Goal: Task Accomplishment & Management: Complete application form

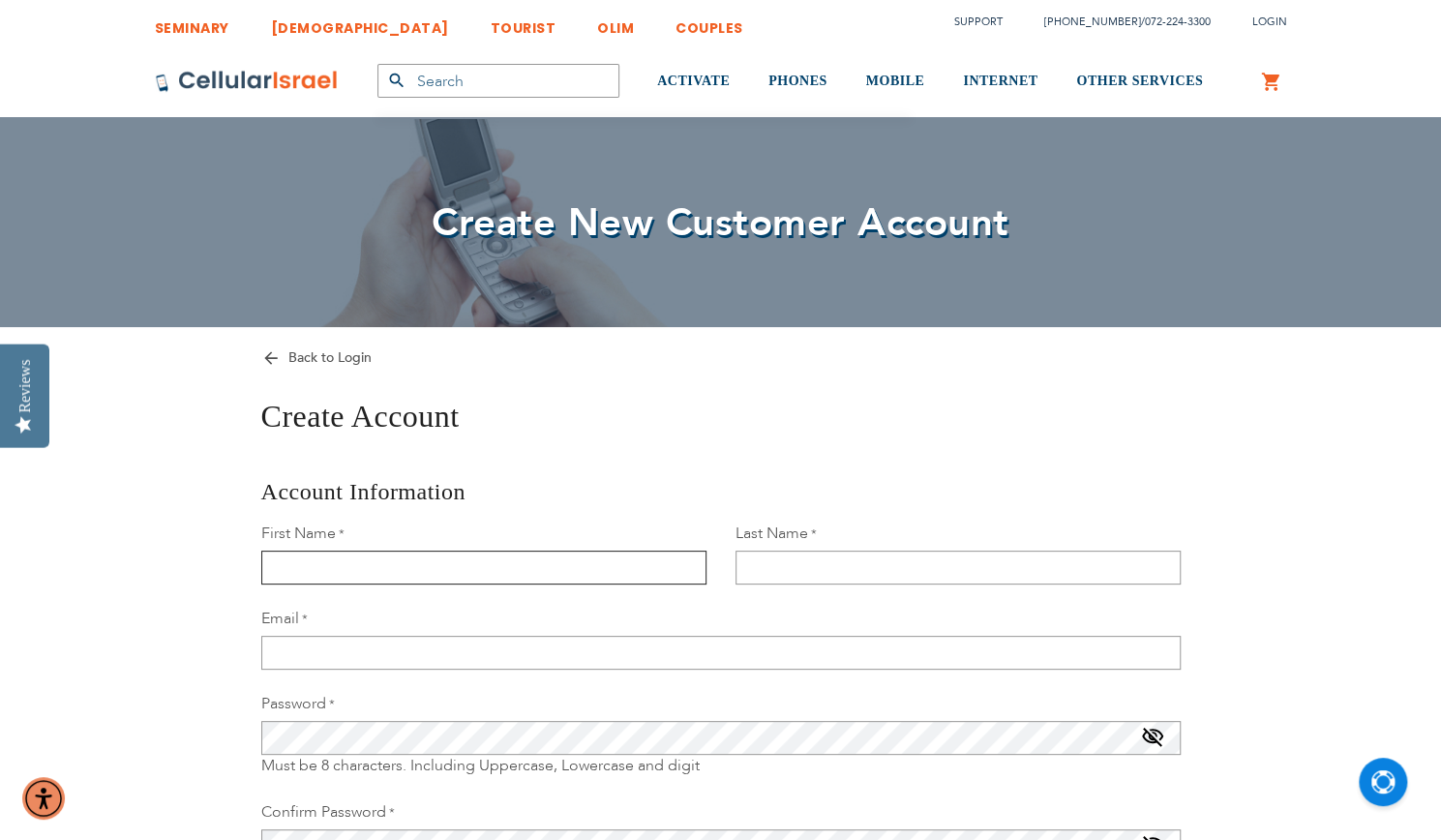
click at [416, 557] on input "First Name" at bounding box center [483, 567] width 445 height 34
type input "[PERSON_NAME]"
click at [825, 558] on input "Last Name" at bounding box center [957, 567] width 445 height 34
type input "[PERSON_NAME]"
click at [519, 646] on input "Email" at bounding box center [720, 653] width 920 height 34
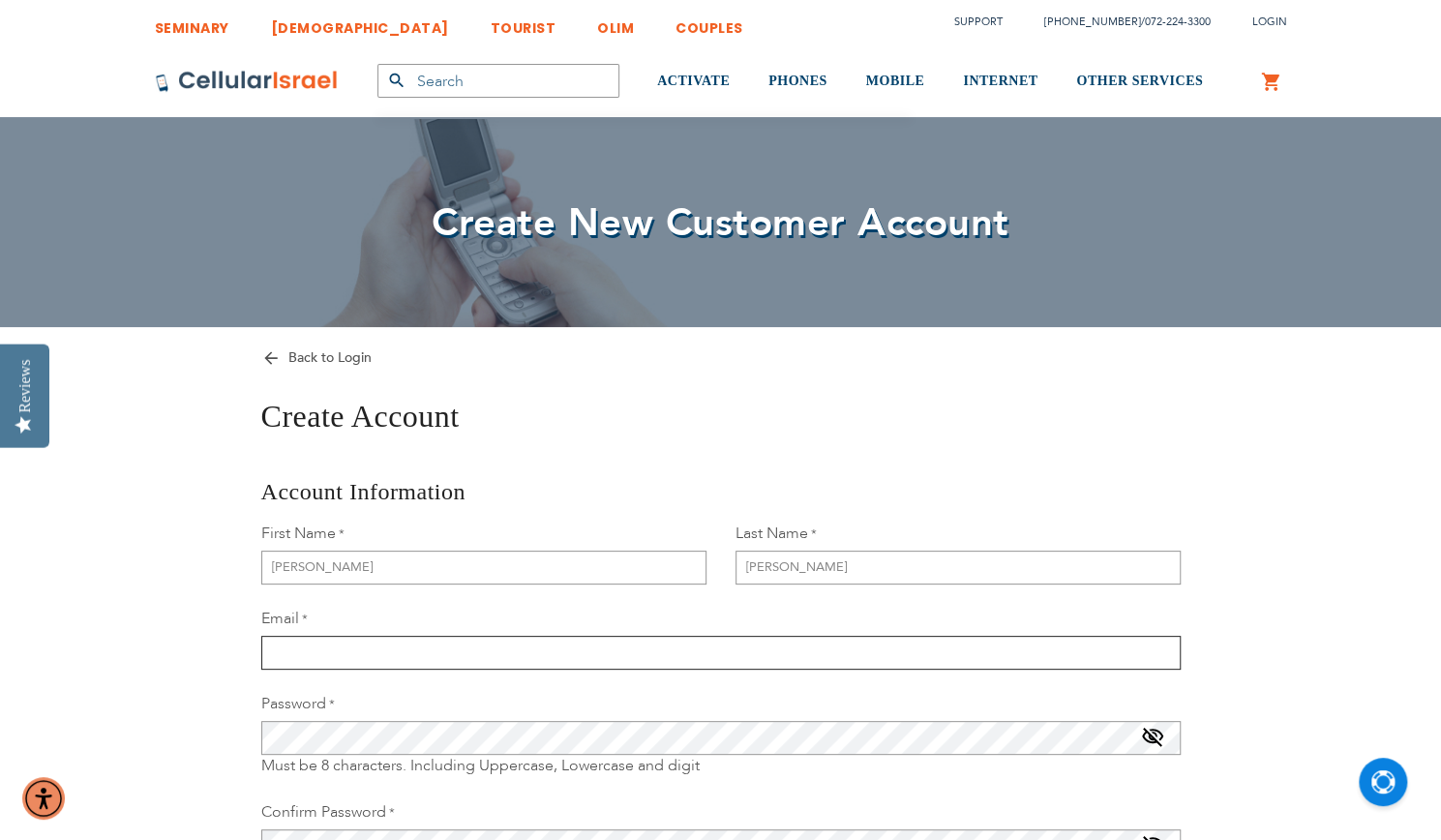
click at [516, 646] on input "Email" at bounding box center [720, 653] width 920 height 34
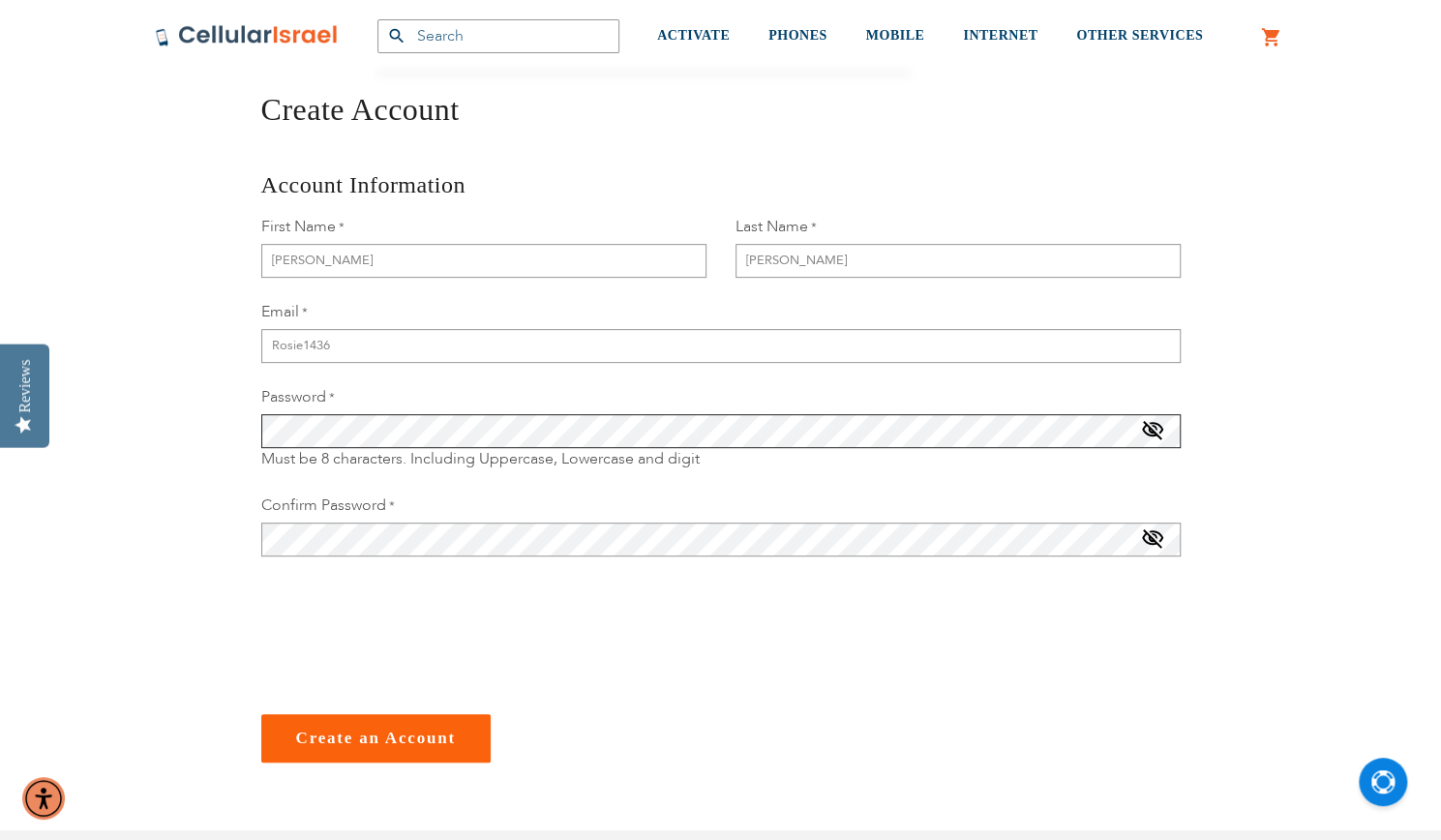
scroll to position [310, 0]
drag, startPoint x: 352, startPoint y: 347, endPoint x: 191, endPoint y: 325, distance: 162.5
click at [191, 325] on div "Back to Login Create Account Account Information First Name [PERSON_NAME] Last …" at bounding box center [720, 388] width 1161 height 742
type input "[EMAIL_ADDRESS][DOMAIN_NAME]"
checkbox input "true"
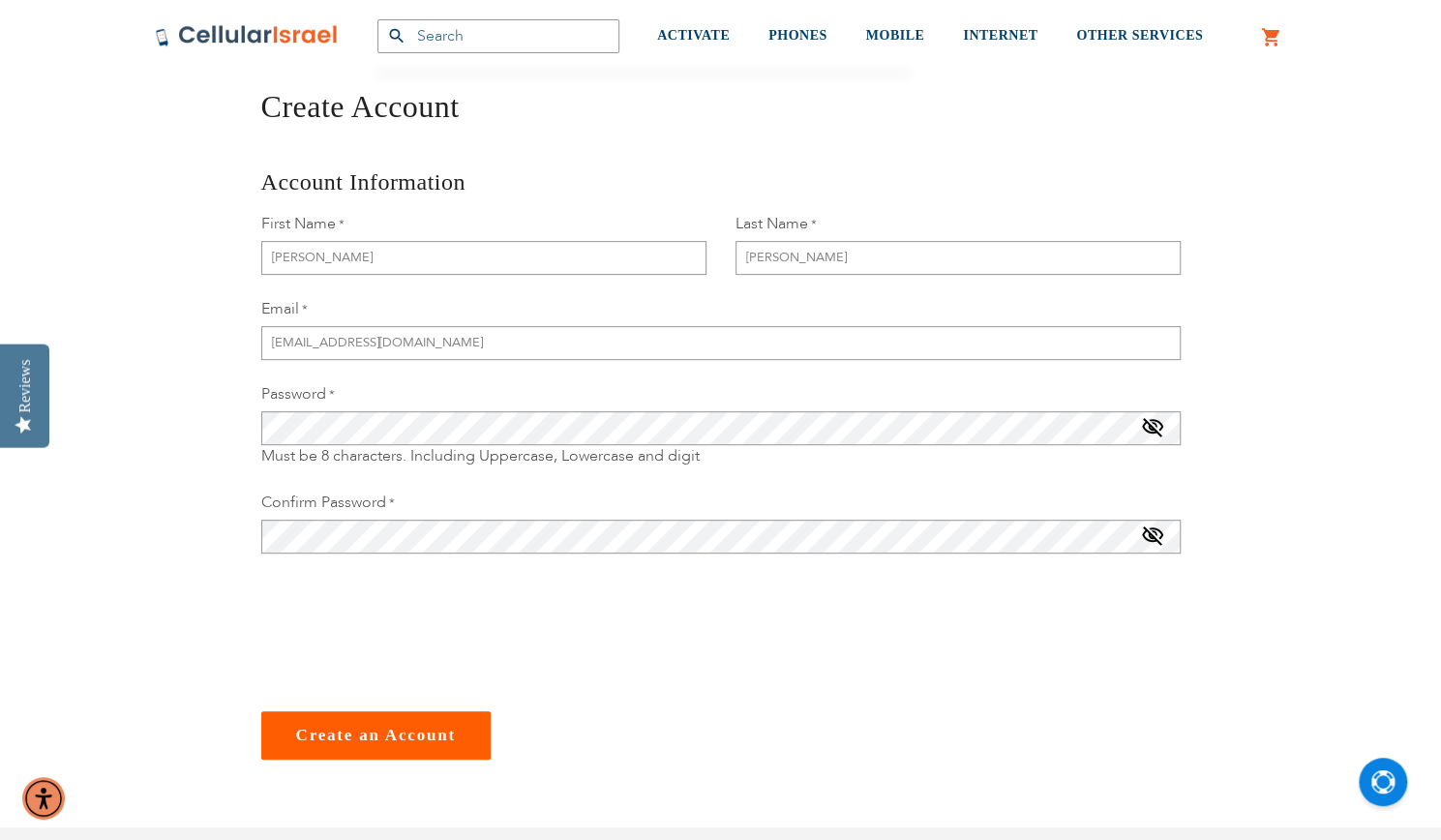
click at [339, 720] on button "Create an Account" at bounding box center [375, 735] width 229 height 49
